Goal: Task Accomplishment & Management: Manage account settings

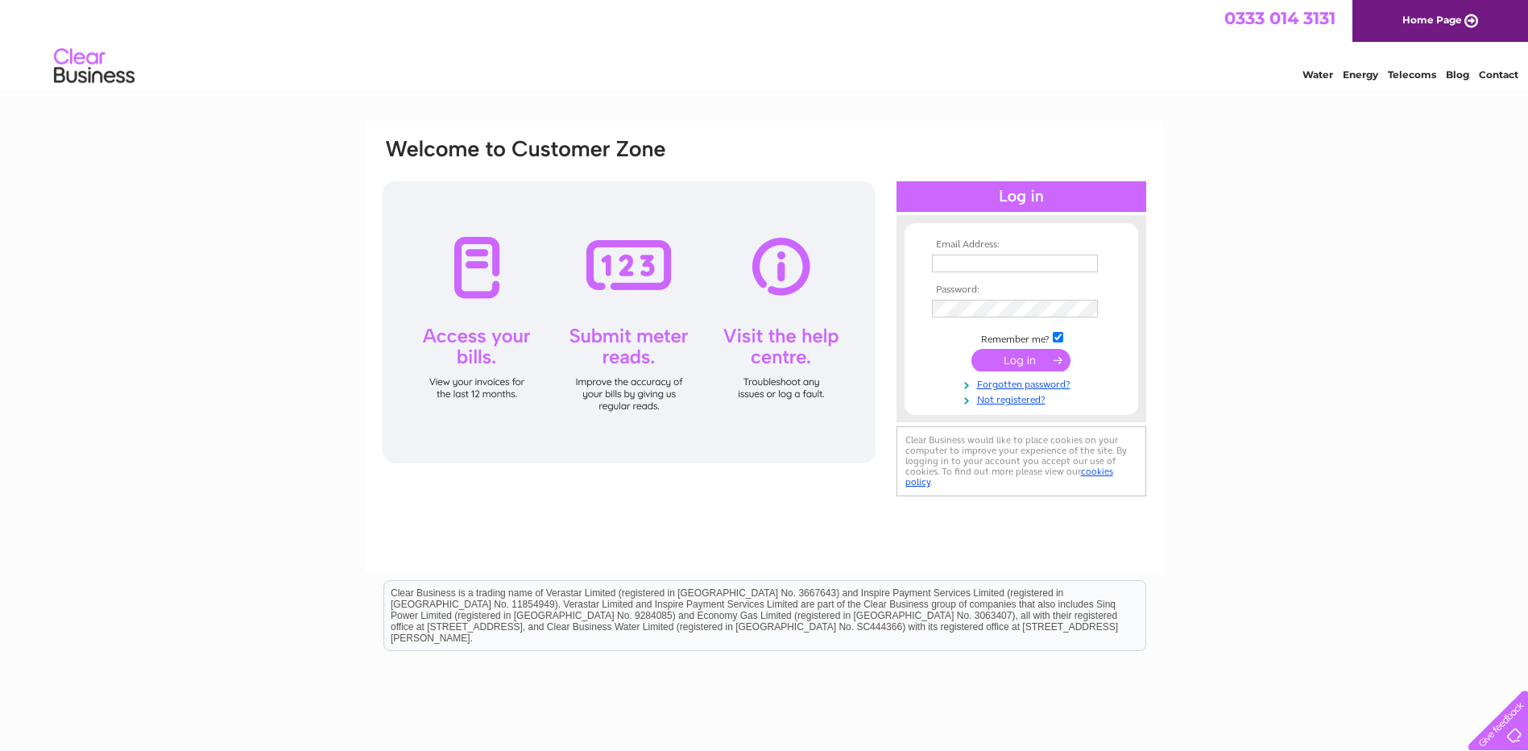
type input "alan.miller@jgc.co.uk"
click at [1030, 361] on input "submit" at bounding box center [1021, 360] width 99 height 23
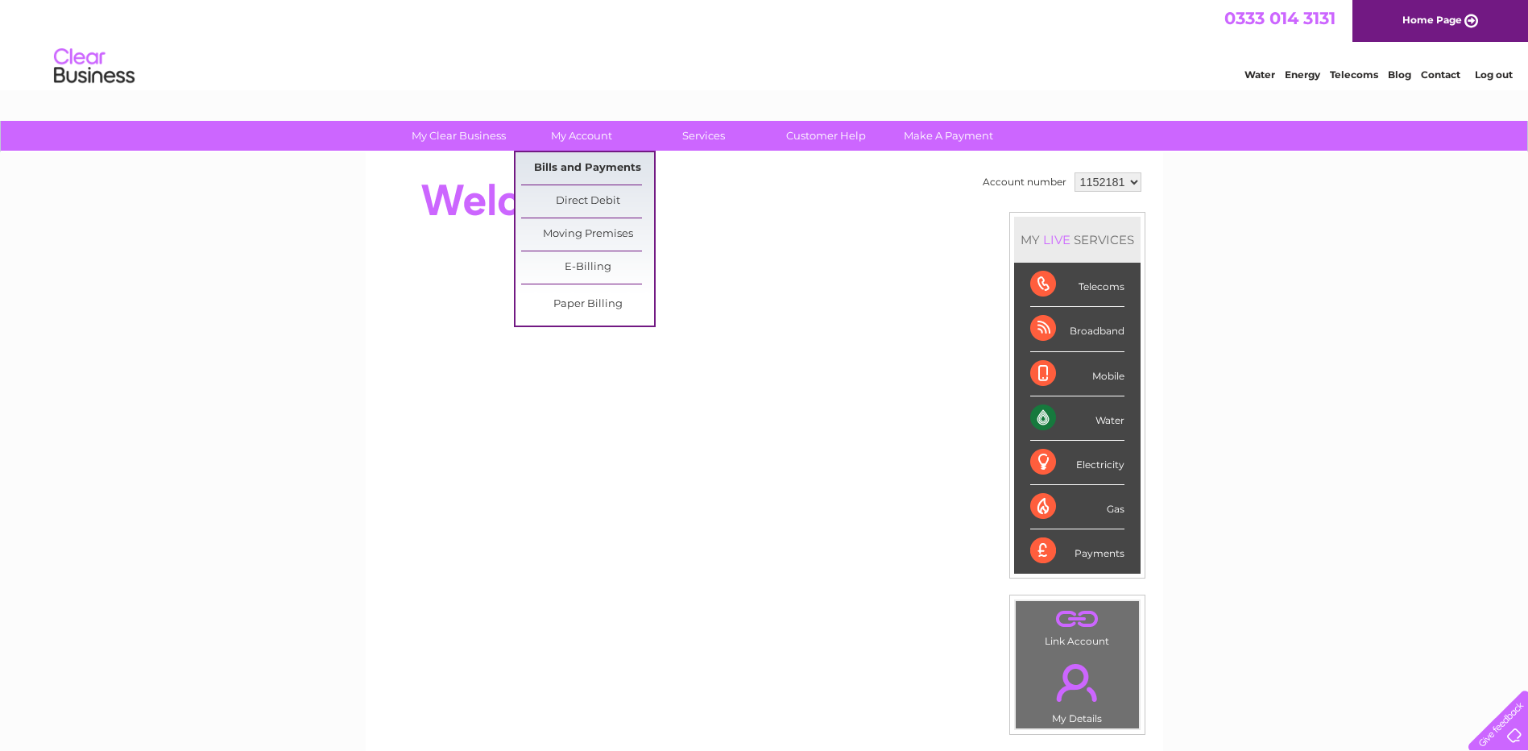
click at [572, 163] on link "Bills and Payments" at bounding box center [587, 168] width 133 height 32
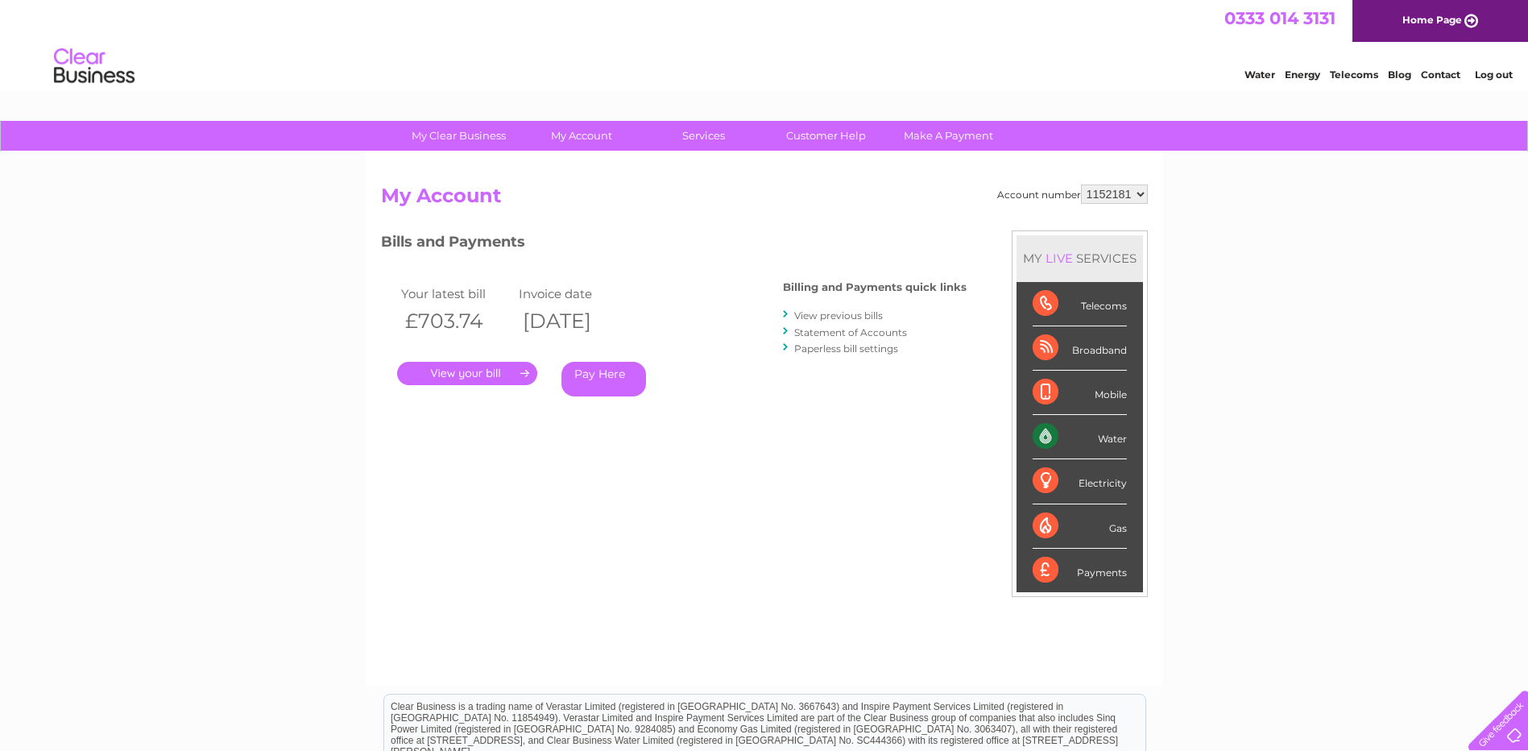
click at [476, 373] on link "." at bounding box center [467, 373] width 140 height 23
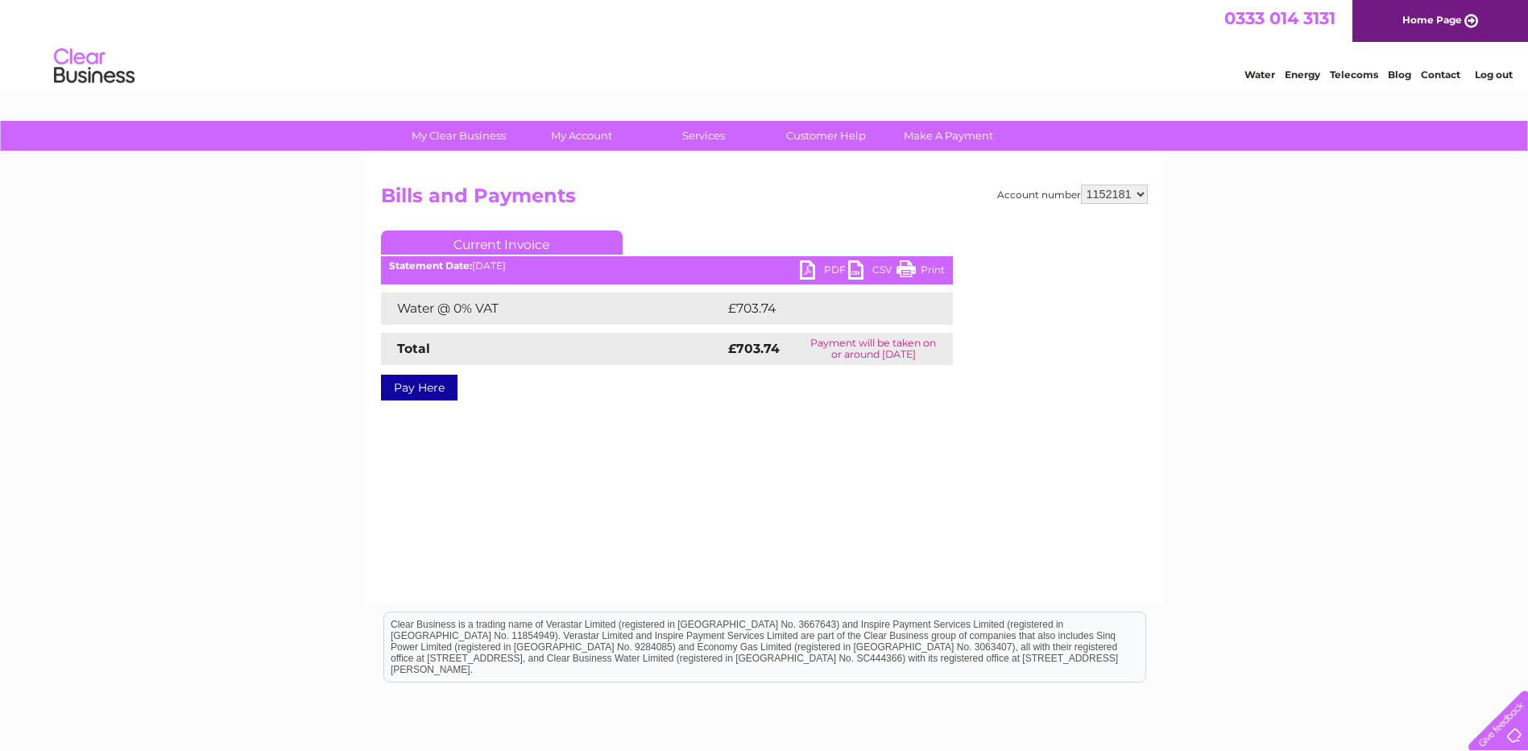
click at [824, 263] on link "PDF" at bounding box center [824, 271] width 48 height 23
